Goal: Transaction & Acquisition: Obtain resource

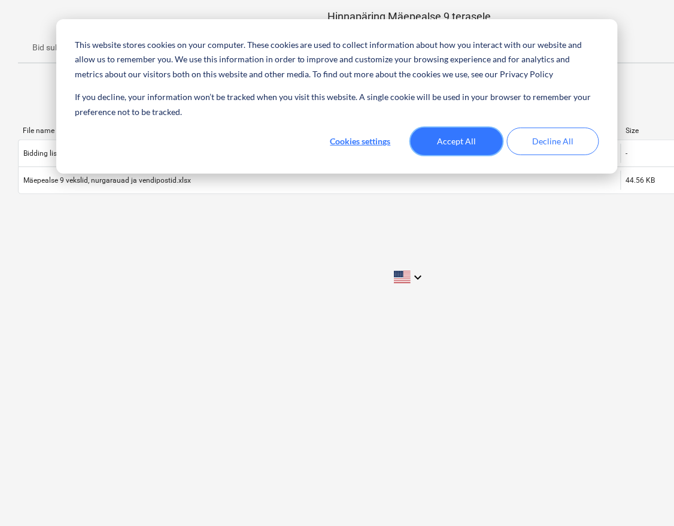
click at [471, 145] on button "Accept All" at bounding box center [457, 142] width 92 height 28
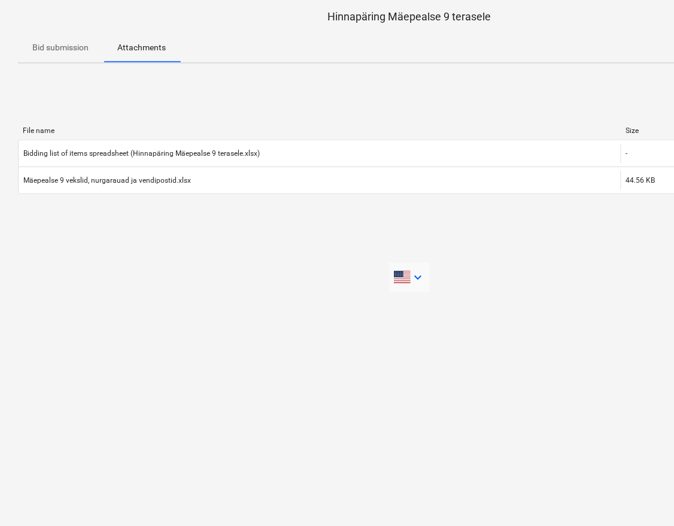
click at [416, 278] on icon "keyboard_arrow_down" at bounding box center [418, 277] width 14 height 14
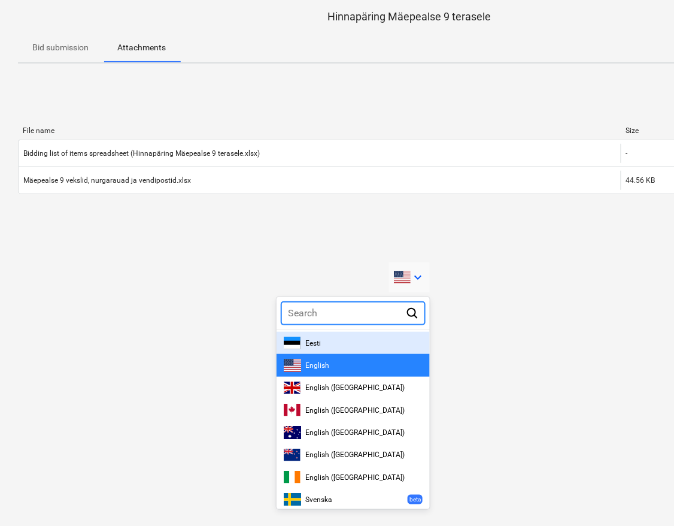
click at [220, 329] on div at bounding box center [337, 263] width 674 height 526
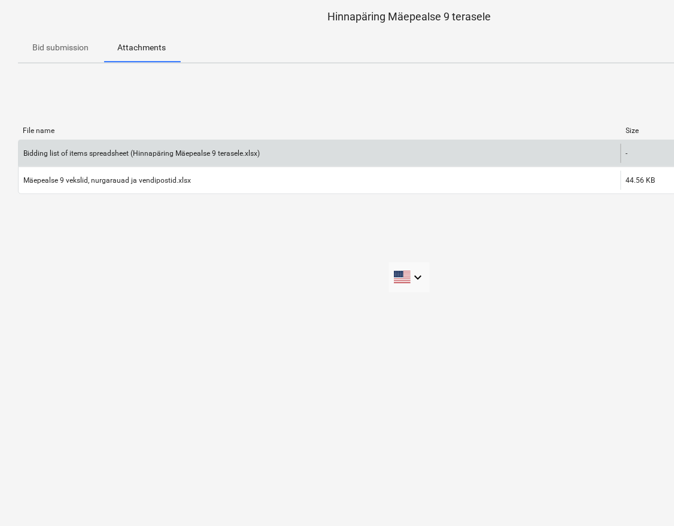
click at [561, 152] on div "Bidding list of items spreadsheet (Hinnapäring Mäepealse 9 terasele.xlsx)" at bounding box center [320, 153] width 602 height 19
click at [643, 152] on div "-" at bounding box center [651, 153] width 60 height 19
click at [99, 150] on div "Bidding list of items spreadsheet (Hinnapäring Mäepealse 9 terasele.xlsx)" at bounding box center [141, 153] width 237 height 8
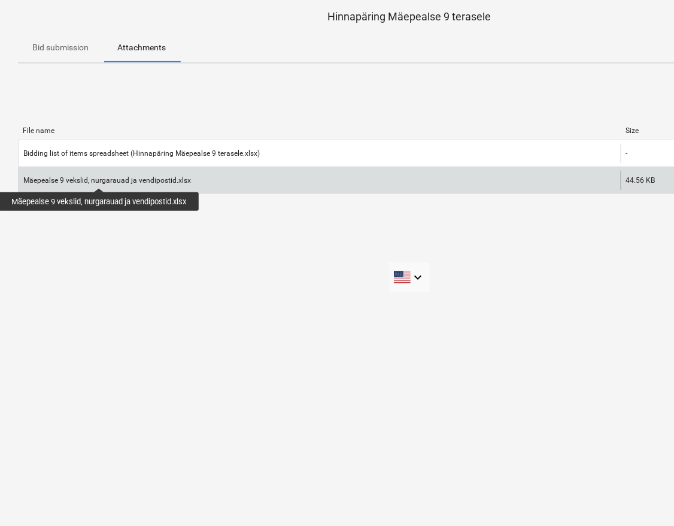
click at [101, 177] on div "Mäepealse 9 vekslid, nurgarauad ja vendipostid.xlsx" at bounding box center [107, 180] width 168 height 8
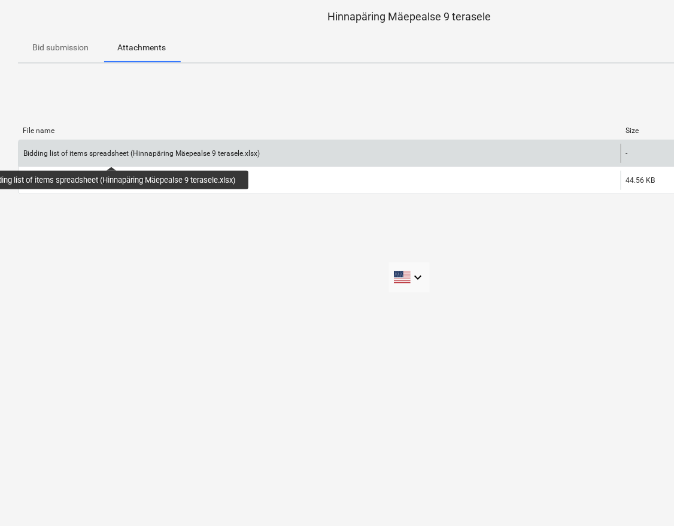
click at [114, 156] on div "Bidding list of items spreadsheet (Hinnapäring Mäepealse 9 terasele.xlsx)" at bounding box center [141, 153] width 237 height 8
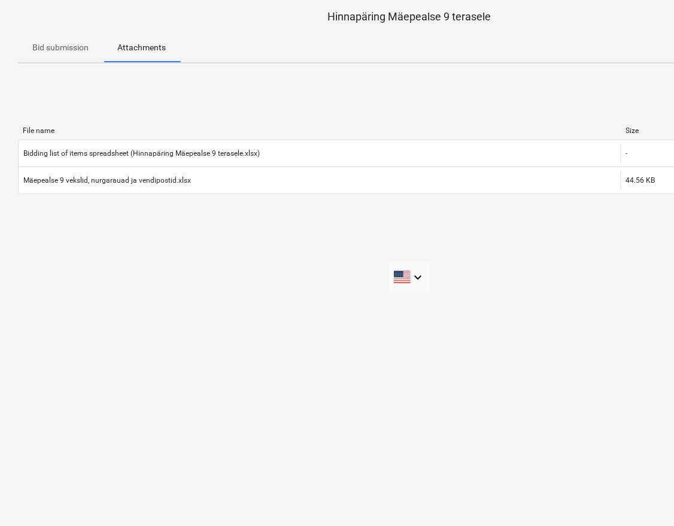
drag, startPoint x: 114, startPoint y: 156, endPoint x: 68, endPoint y: 207, distance: 68.3
click at [68, 207] on div "File name Size Download Bidding list of items spreadsheet (Hinnapäring Mäepeals…" at bounding box center [409, 163] width 783 height 92
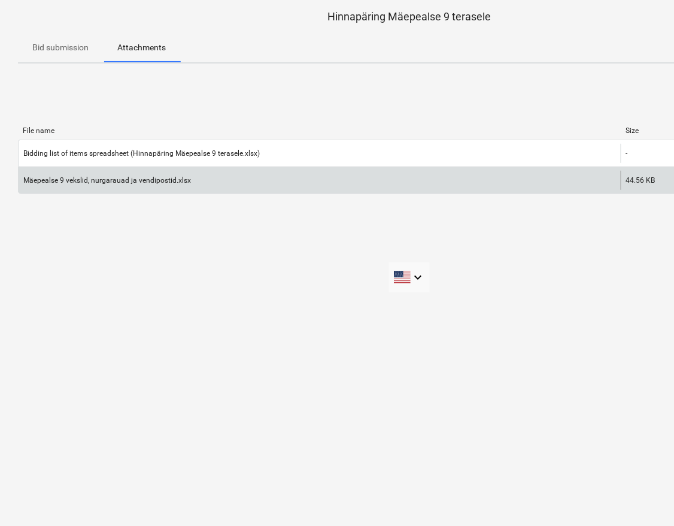
click at [70, 171] on div "Mäepealse 9 vekslid, nurgarauad ja vendipostid.xlsx" at bounding box center [320, 180] width 602 height 19
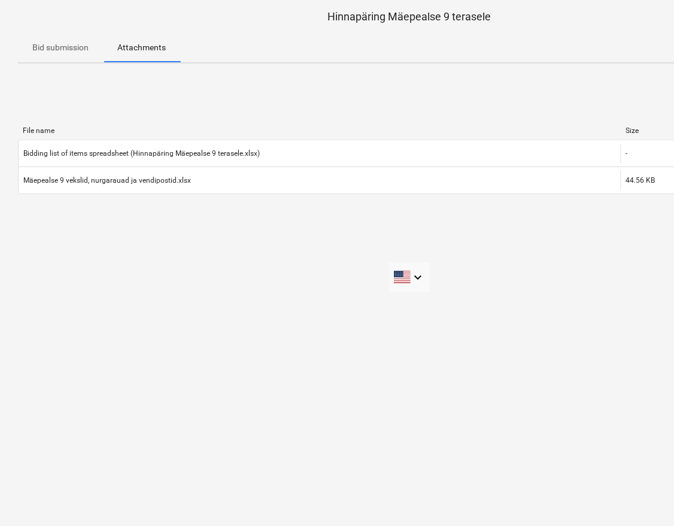
click at [71, 43] on p "Bid submission" at bounding box center [60, 47] width 56 height 13
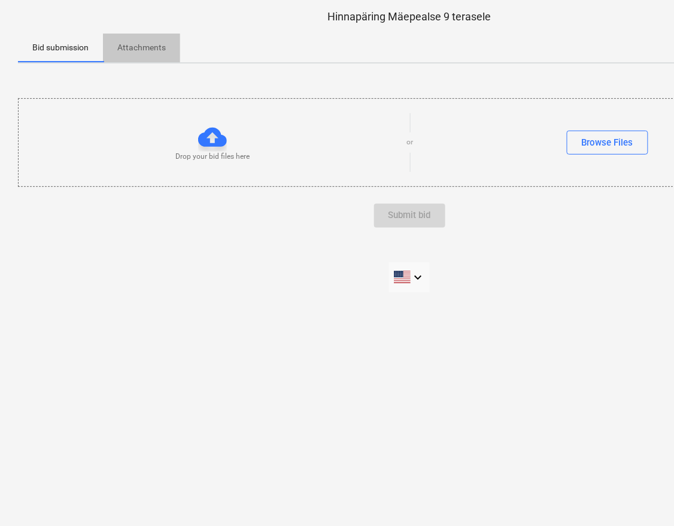
click at [147, 44] on p "Attachments" at bounding box center [141, 47] width 49 height 13
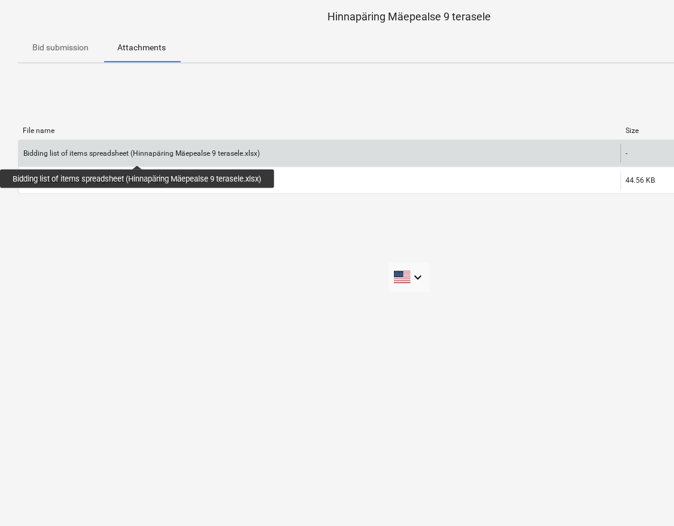
click at [140, 155] on div "Bidding list of items spreadsheet (Hinnapäring Mäepealse 9 terasele.xlsx)" at bounding box center [141, 153] width 237 height 8
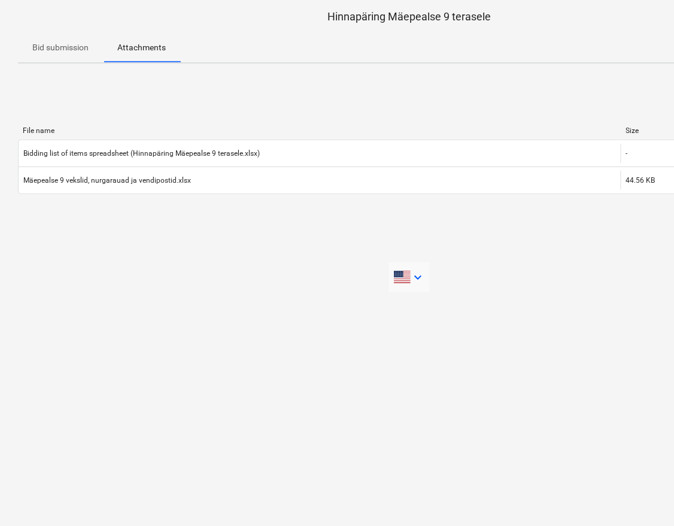
click at [414, 273] on icon "keyboard_arrow_down" at bounding box center [418, 277] width 14 height 14
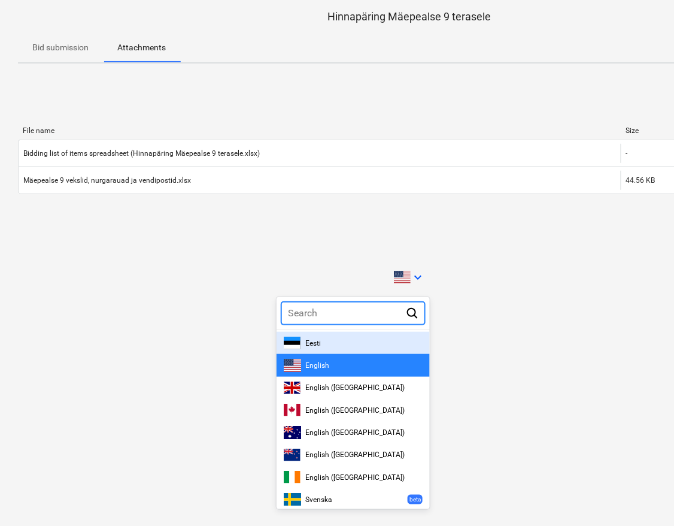
click at [321, 344] on span "Eesti" at bounding box center [314, 343] width 16 height 8
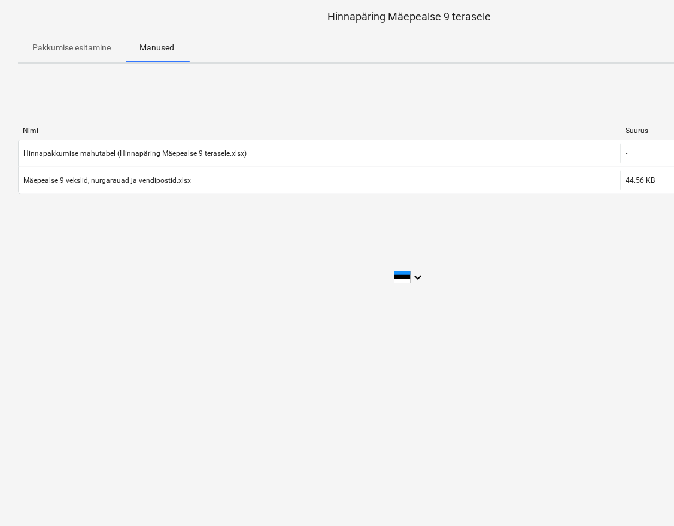
click at [166, 218] on div "Nimi Suurus Lae alla Hinnapakkumise mahutabel (Hinnapäring Mäepealse 9 terasele…" at bounding box center [409, 163] width 783 height 180
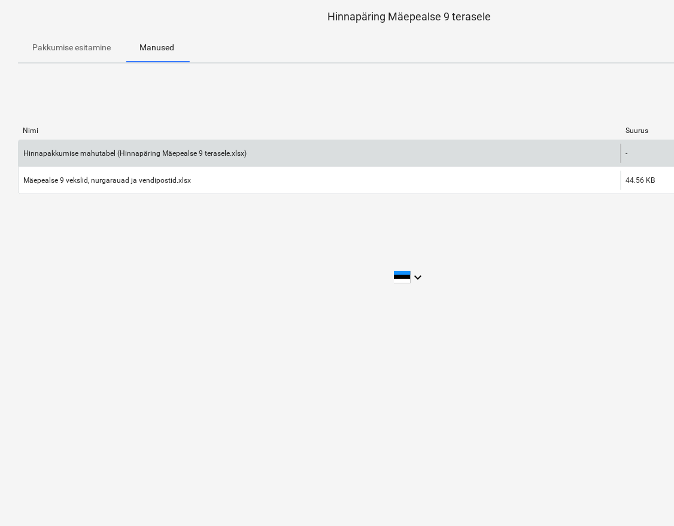
click at [131, 153] on div "Hinnapakkumise mahutabel (Hinnapäring Mäepealse 9 terasele.xlsx)" at bounding box center [134, 153] width 223 height 8
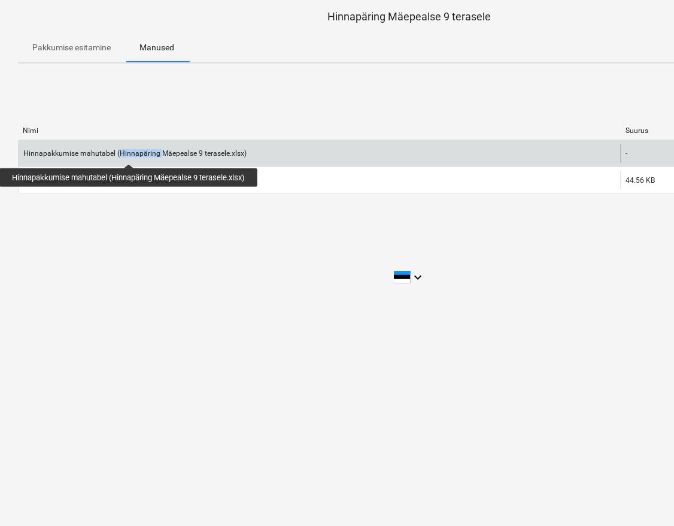
click at [131, 153] on div "Hinnapakkumise mahutabel (Hinnapäring Mäepealse 9 terasele.xlsx)" at bounding box center [134, 153] width 223 height 8
drag, startPoint x: 131, startPoint y: 153, endPoint x: 98, endPoint y: 152, distance: 32.4
click at [98, 152] on div "Hinnapakkumise mahutabel (Hinnapäring Mäepealse 9 terasele.xlsx)" at bounding box center [134, 153] width 223 height 8
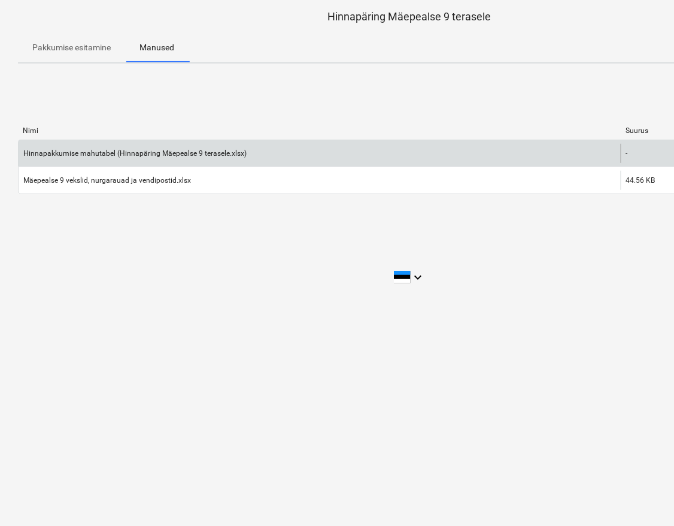
drag, startPoint x: 322, startPoint y: 154, endPoint x: 349, endPoint y: 150, distance: 27.2
click at [322, 153] on div "Hinnapakkumise mahutabel (Hinnapäring Mäepealse 9 terasele.xlsx)" at bounding box center [320, 153] width 602 height 19
click at [627, 151] on div "-" at bounding box center [627, 153] width 2 height 8
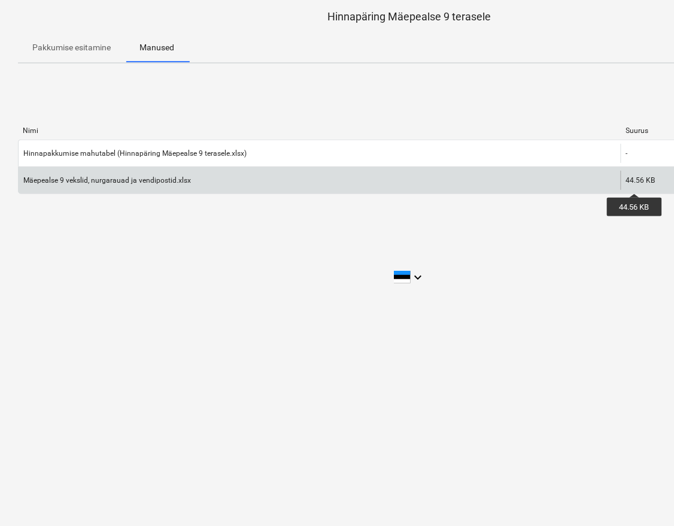
click at [637, 177] on div "44.56 KB" at bounding box center [640, 180] width 29 height 8
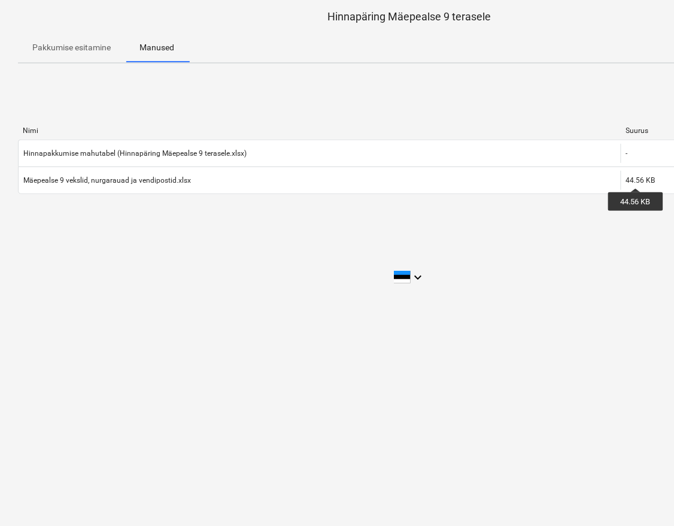
drag, startPoint x: 637, startPoint y: 177, endPoint x: 480, endPoint y: 242, distance: 169.7
click at [482, 243] on div "Nimi Suurus Lae alla Hinnapakkumise mahutabel (Hinnapäring Mäepealse 9 terasele…" at bounding box center [409, 163] width 783 height 180
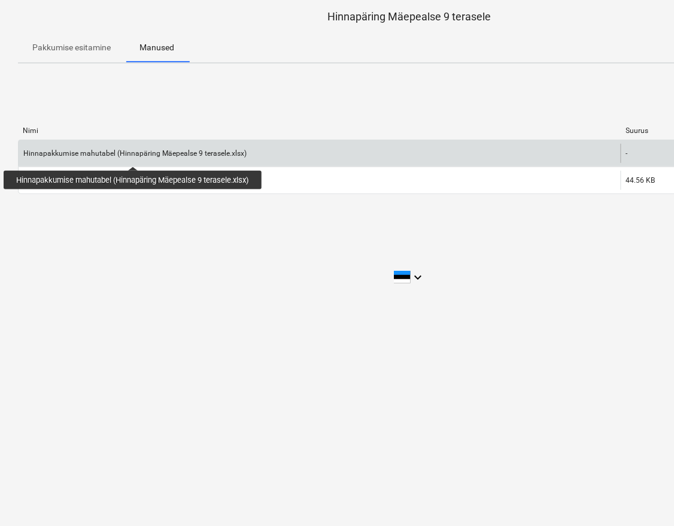
click at [135, 156] on div "Hinnapakkumise mahutabel (Hinnapäring Mäepealse 9 terasele.xlsx)" at bounding box center [134, 153] width 223 height 8
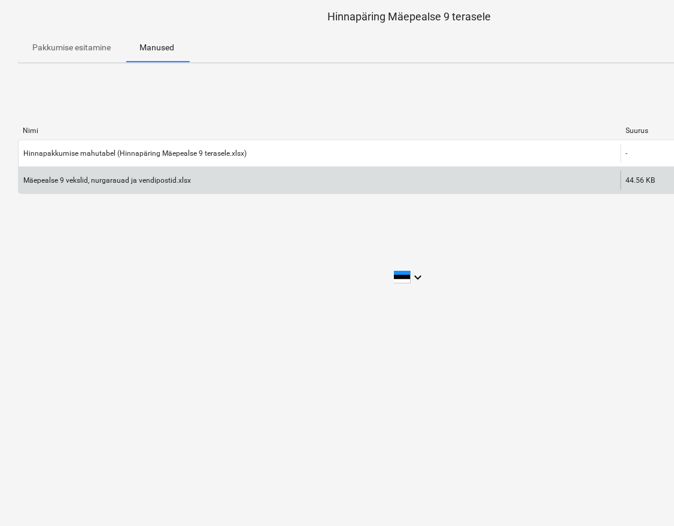
click at [134, 168] on div "Mäepealse 9 vekslid, nurgarauad ja vendipostid.xlsx 44.56 KB Lae alla" at bounding box center [409, 180] width 783 height 28
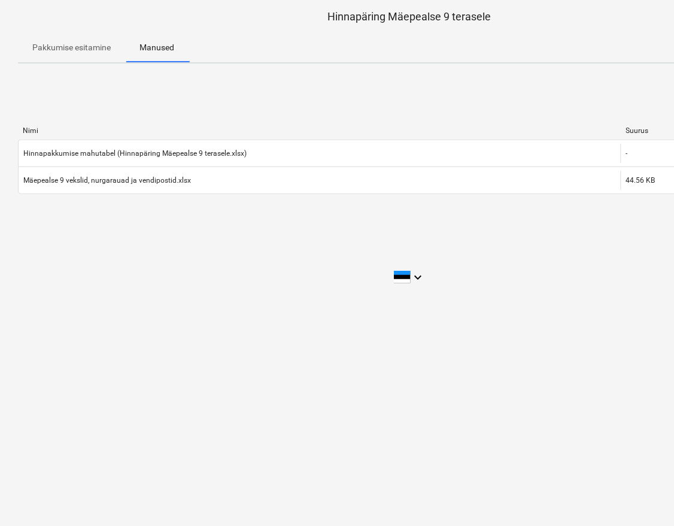
click at [93, 48] on p "Pakkumise esitamine" at bounding box center [71, 47] width 78 height 13
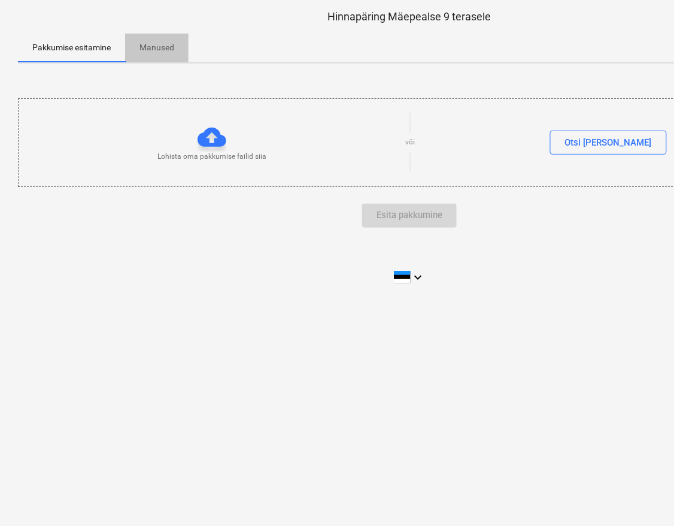
click at [181, 49] on span "Manused" at bounding box center [156, 48] width 63 height 20
